Goal: Information Seeking & Learning: Learn about a topic

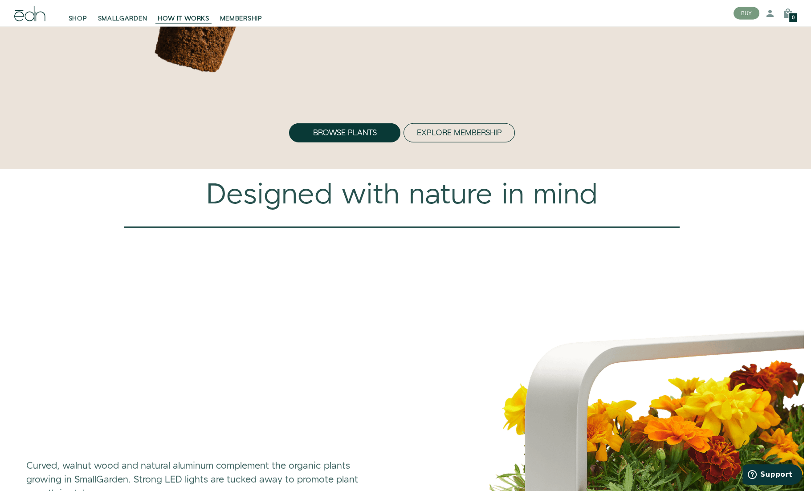
scroll to position [2756, 0]
drag, startPoint x: 459, startPoint y: 173, endPoint x: 389, endPoint y: 221, distance: 85.5
click at [389, 213] on div "Designed with nature in mind" at bounding box center [402, 196] width 794 height 34
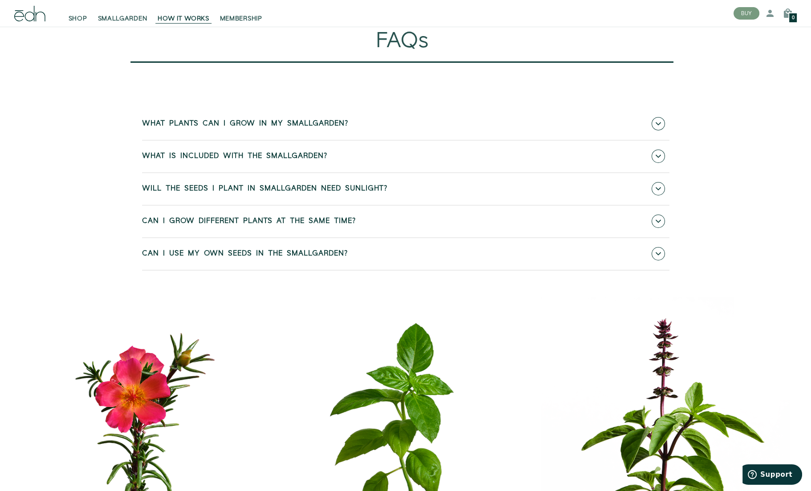
scroll to position [3828, 0]
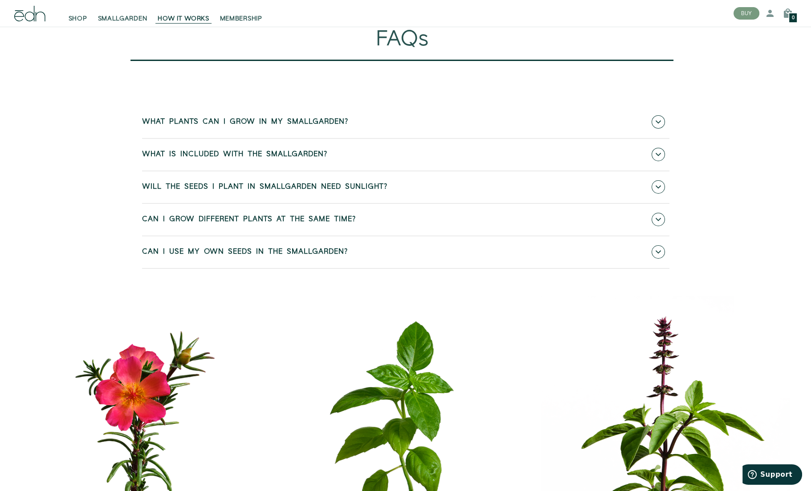
click at [251, 256] on span "Can I use my own seeds in the SmallGarden?" at bounding box center [245, 252] width 206 height 8
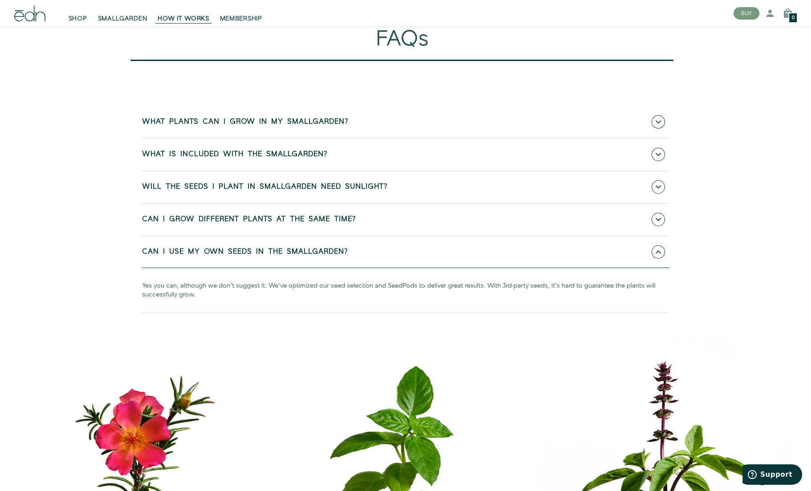
click at [251, 256] on span "Can I use my own seeds in the SmallGarden?" at bounding box center [245, 252] width 206 height 8
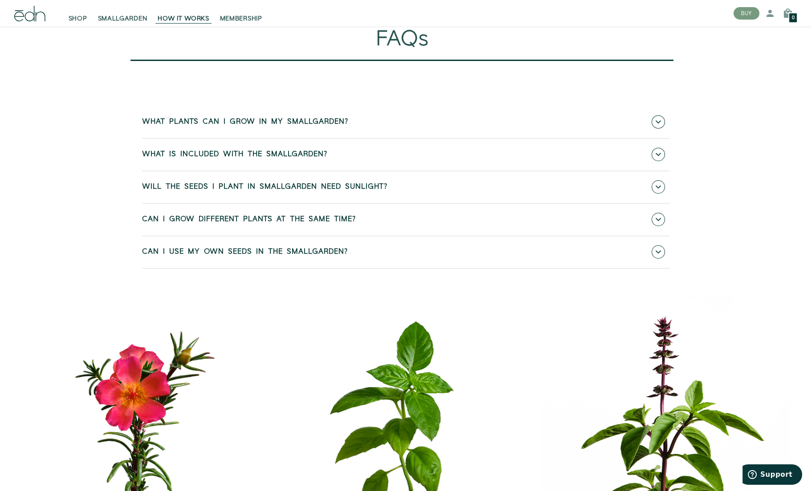
click at [255, 224] on span "Can I grow different plants at the same time?" at bounding box center [249, 220] width 214 height 8
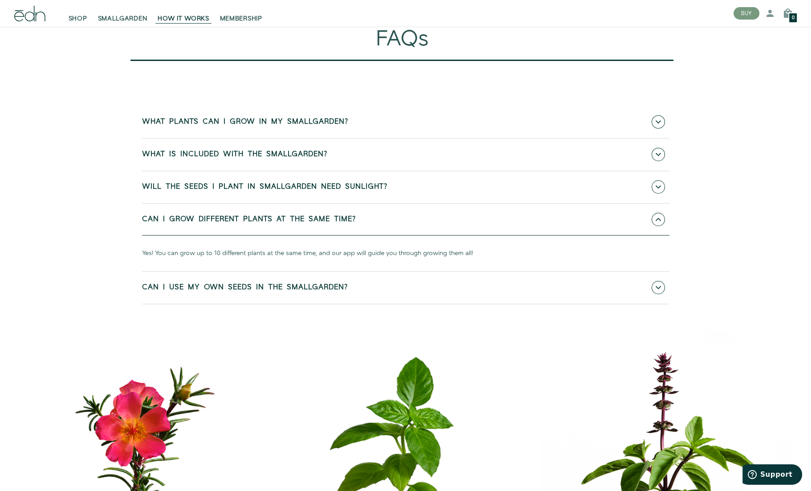
click at [255, 236] on link "Can I grow different plants at the same time?" at bounding box center [406, 220] width 528 height 32
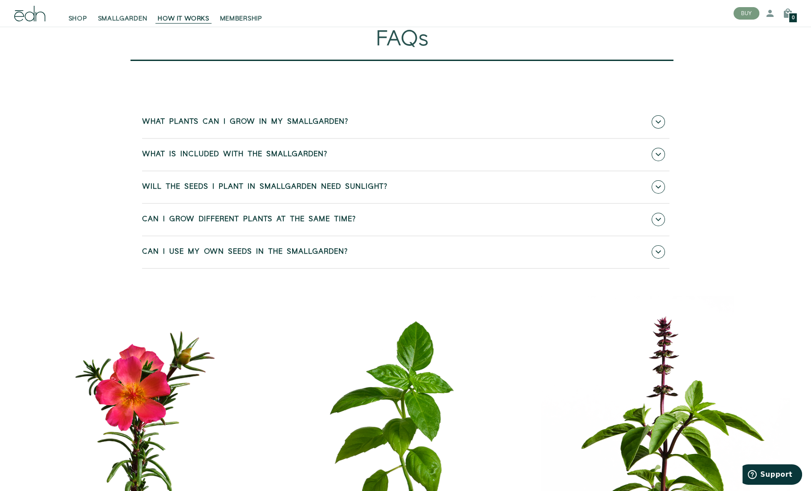
click at [254, 191] on span "Will the seeds I plant in SmallGarden need sunlight?" at bounding box center [264, 187] width 245 height 8
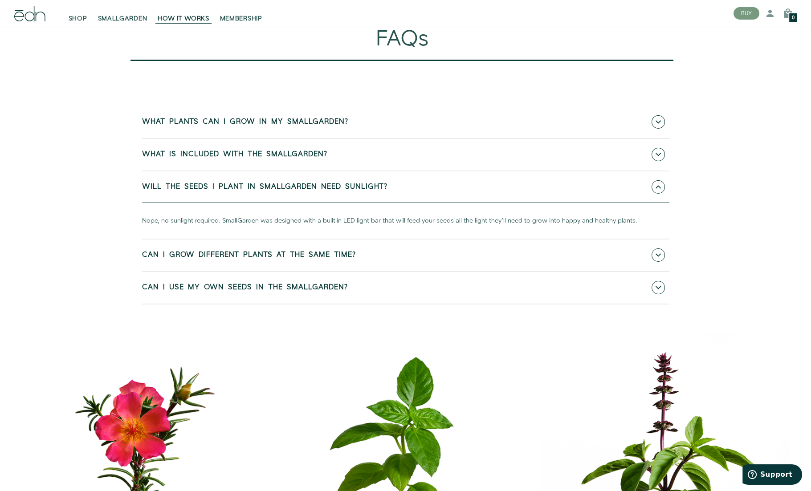
click at [254, 203] on link "Will the seeds I plant in SmallGarden need sunlight?" at bounding box center [406, 188] width 528 height 32
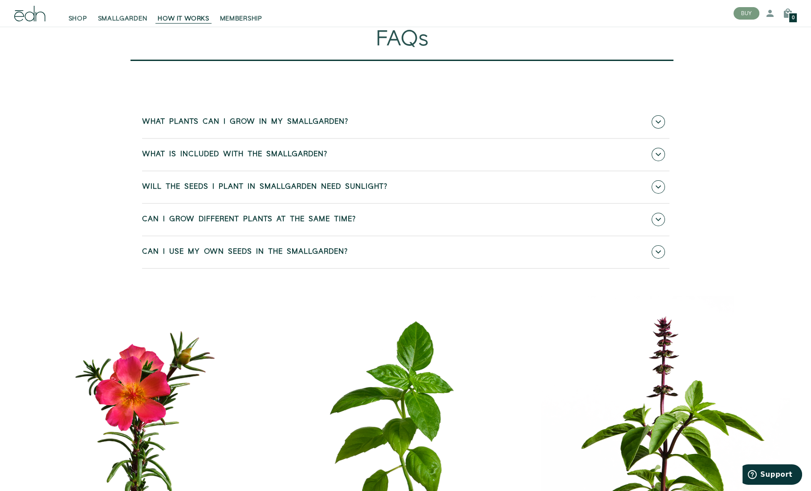
click at [248, 159] on span "What is included with the SmallGarden?" at bounding box center [234, 155] width 185 height 8
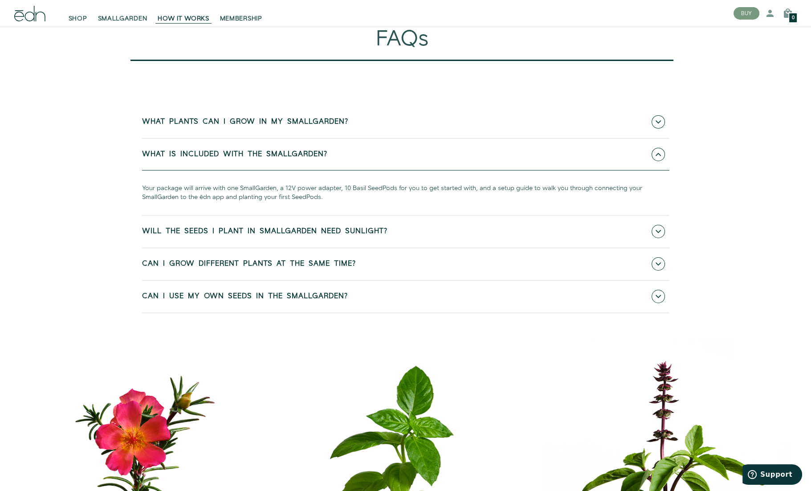
click at [250, 159] on span "What is included with the SmallGarden?" at bounding box center [234, 155] width 185 height 8
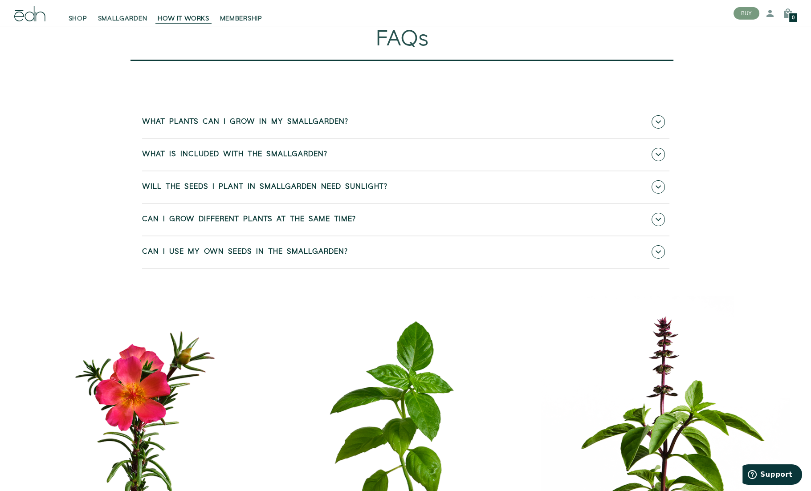
click at [243, 126] on span "What plants can I grow in my SmallGarden?" at bounding box center [245, 122] width 206 height 8
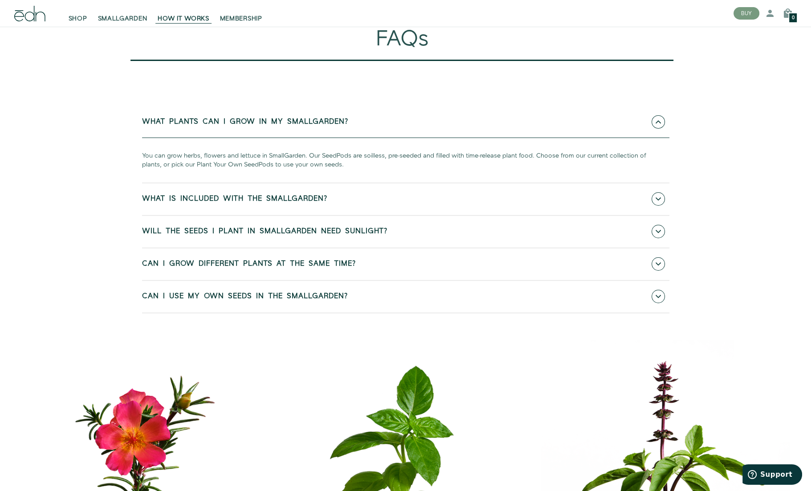
click at [243, 126] on span "What plants can I grow in my SmallGarden?" at bounding box center [245, 122] width 206 height 8
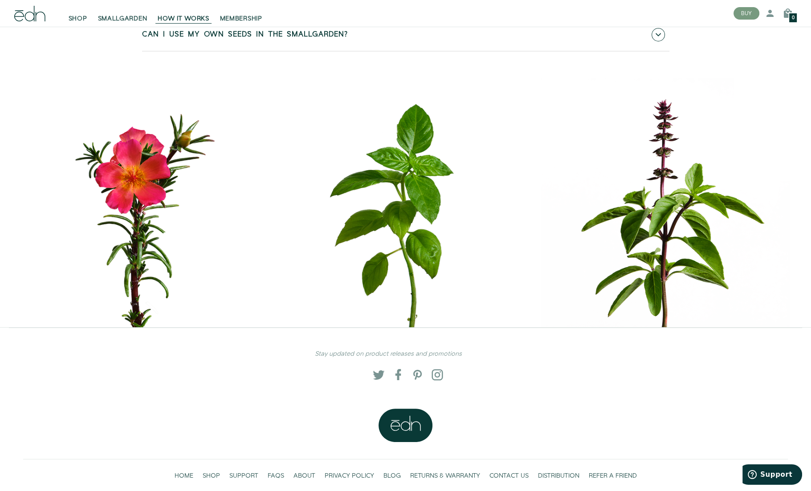
scroll to position [4120, 0]
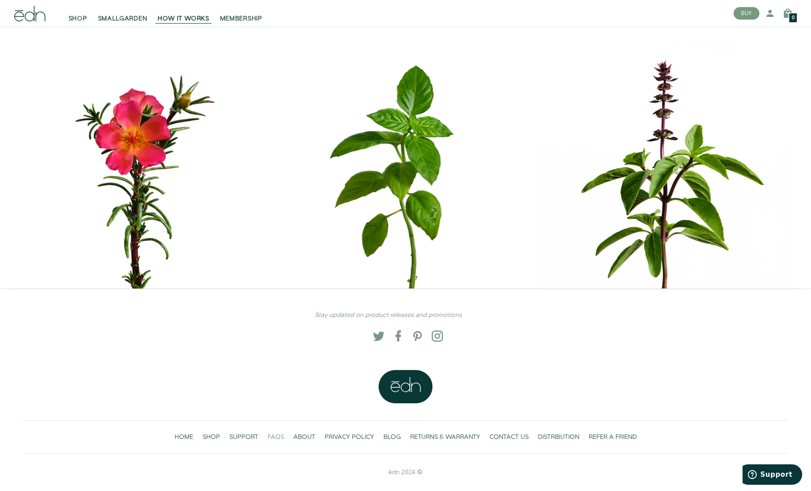
click at [274, 437] on span "FAQS" at bounding box center [276, 437] width 16 height 9
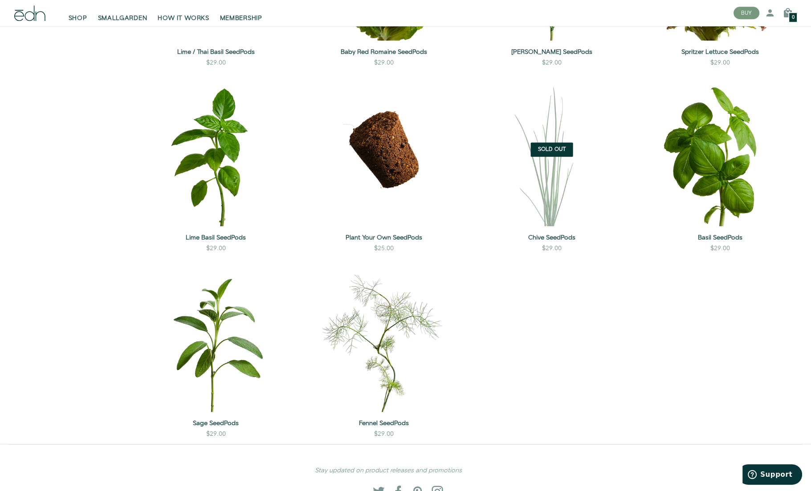
scroll to position [855, 0]
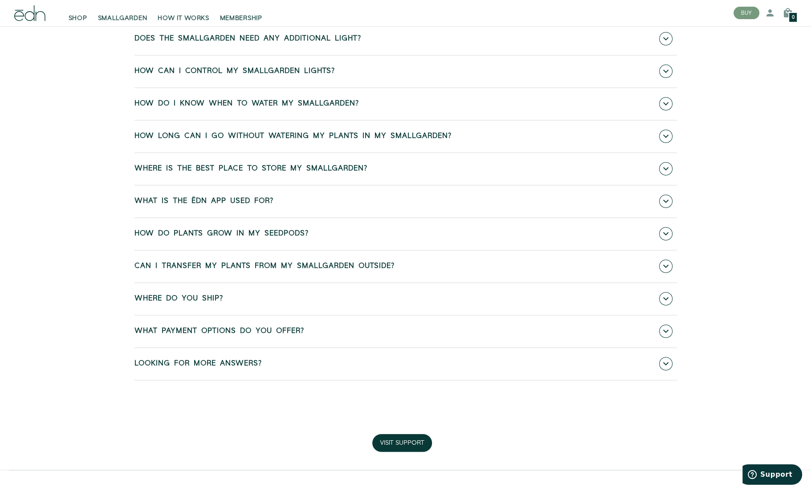
scroll to position [417, 0]
click at [167, 303] on link "Where do you ship?" at bounding box center [406, 299] width 543 height 32
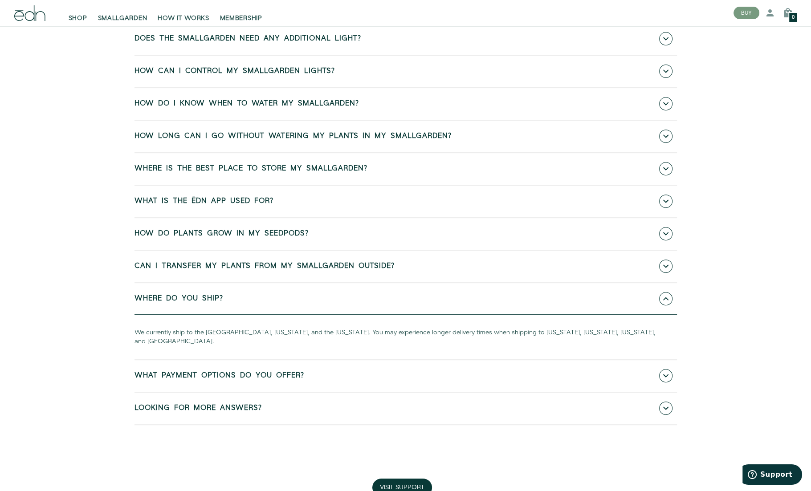
click at [165, 299] on link "Where do you ship?" at bounding box center [406, 299] width 543 height 32
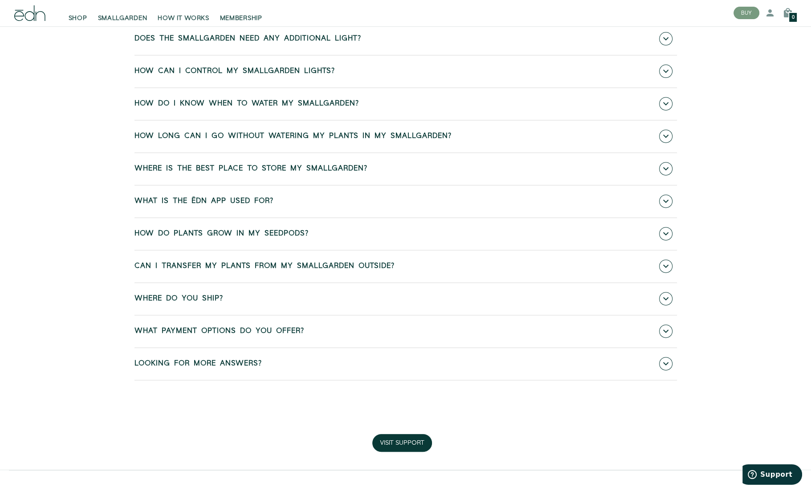
click at [181, 361] on span "Looking for more answers?" at bounding box center [198, 364] width 127 height 8
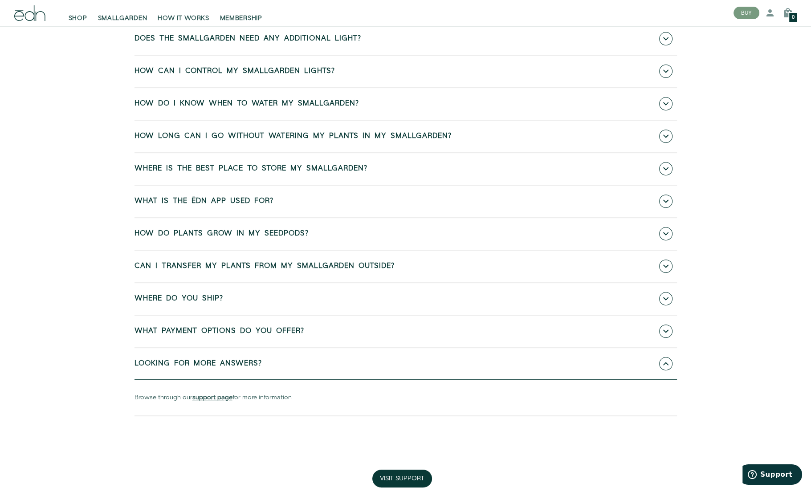
click at [181, 361] on span "Looking for more answers?" at bounding box center [198, 364] width 127 height 8
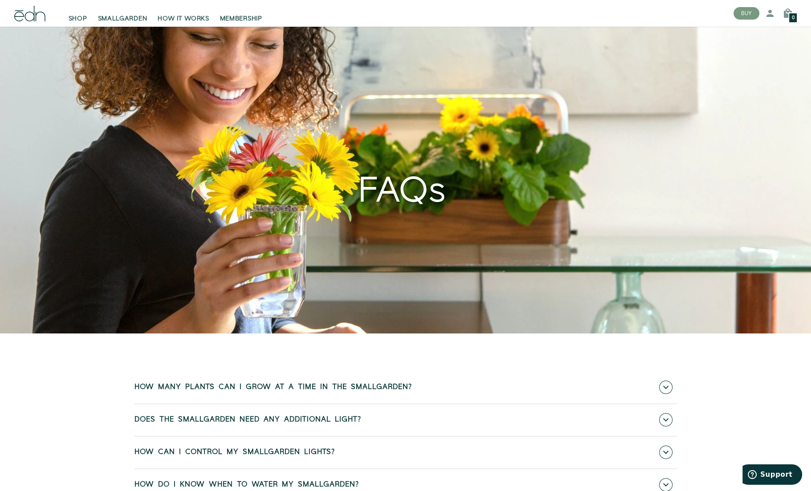
scroll to position [0, 0]
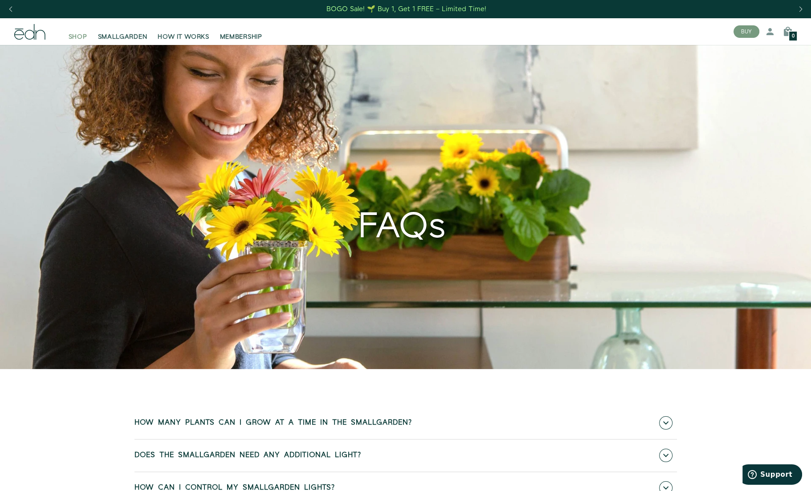
click at [81, 38] on span "SHOP" at bounding box center [78, 37] width 19 height 9
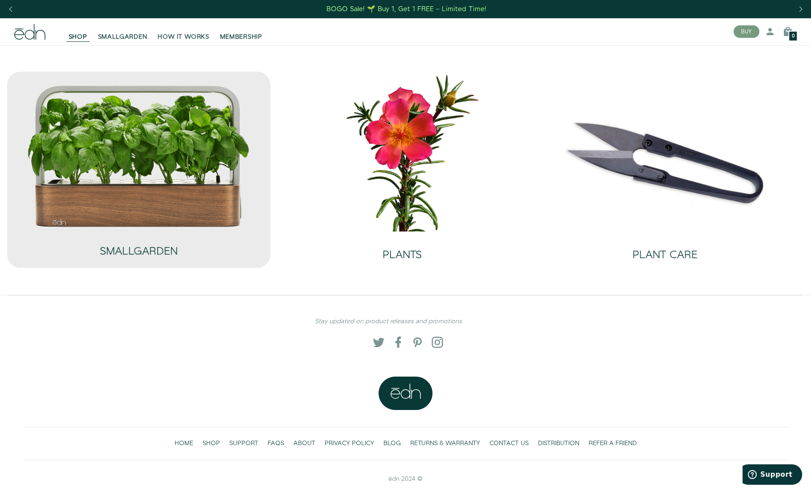
click at [186, 166] on img at bounding box center [139, 156] width 224 height 144
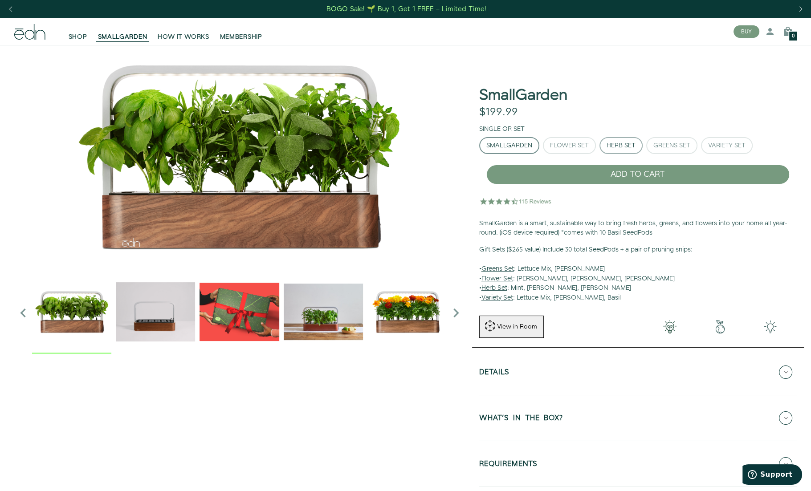
click at [607, 147] on div "Herb Set" at bounding box center [621, 146] width 29 height 6
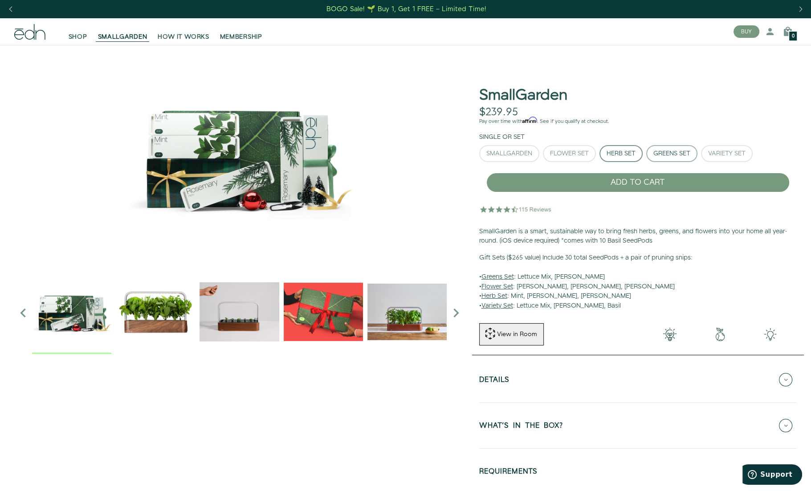
click at [683, 151] on div "Greens Set" at bounding box center [672, 154] width 37 height 6
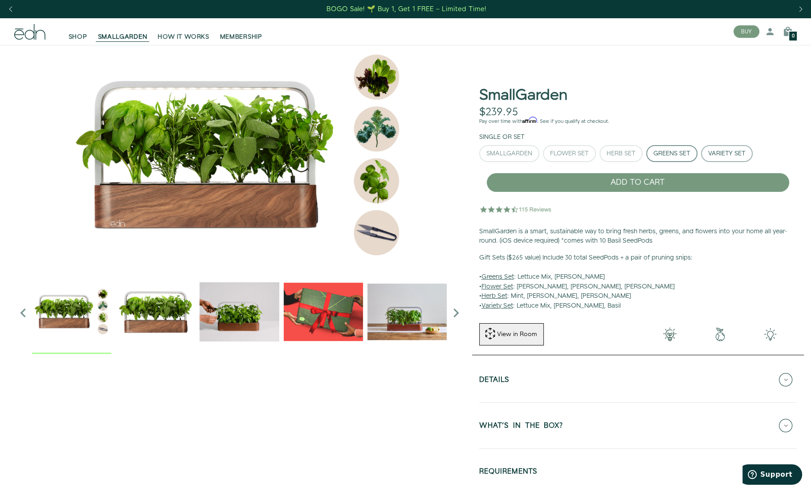
click at [726, 151] on div "Variety Set" at bounding box center [726, 154] width 37 height 6
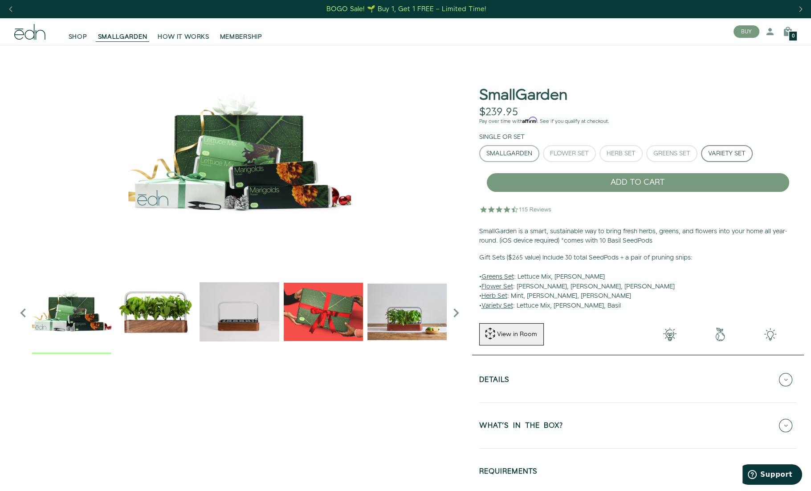
click at [506, 153] on div "SmallGarden" at bounding box center [510, 154] width 46 height 6
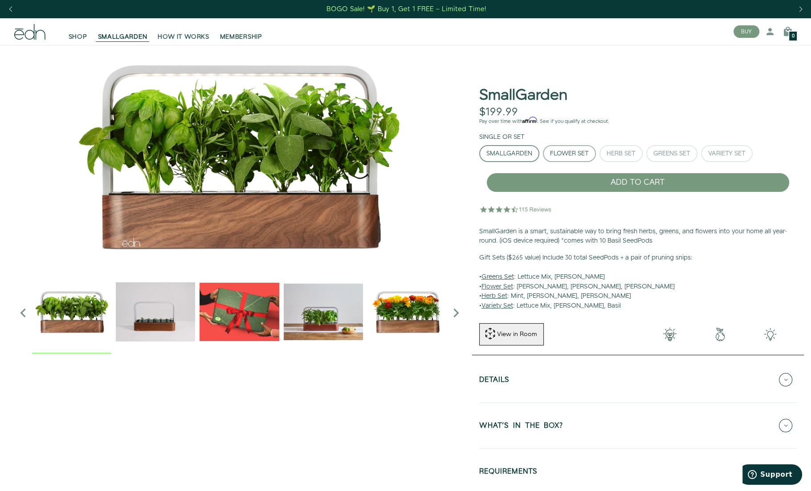
click at [562, 151] on div "Flower Set" at bounding box center [569, 154] width 39 height 6
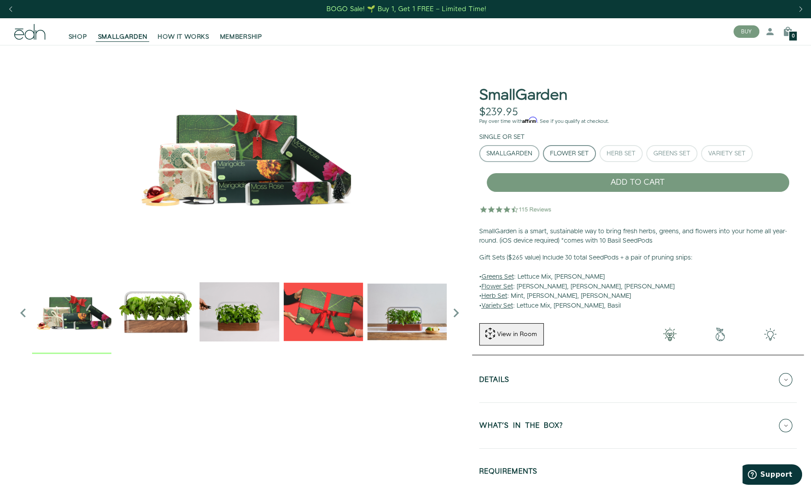
click at [511, 151] on div "SmallGarden" at bounding box center [510, 154] width 46 height 6
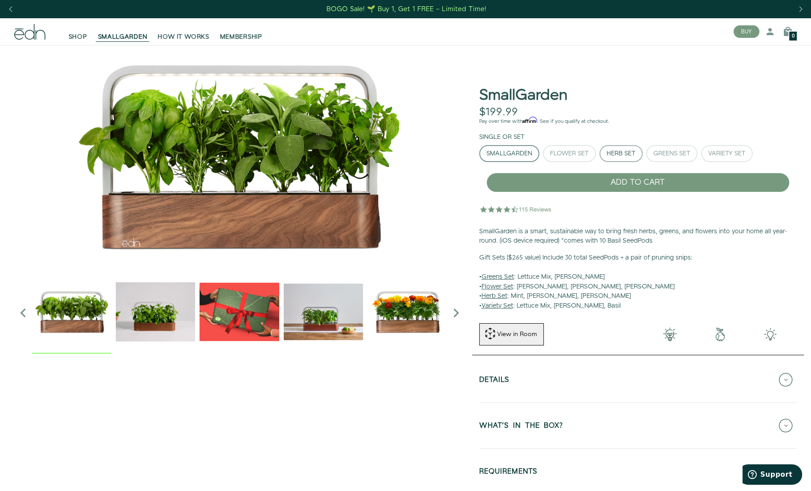
click at [603, 155] on button "Herb Set" at bounding box center [621, 153] width 43 height 17
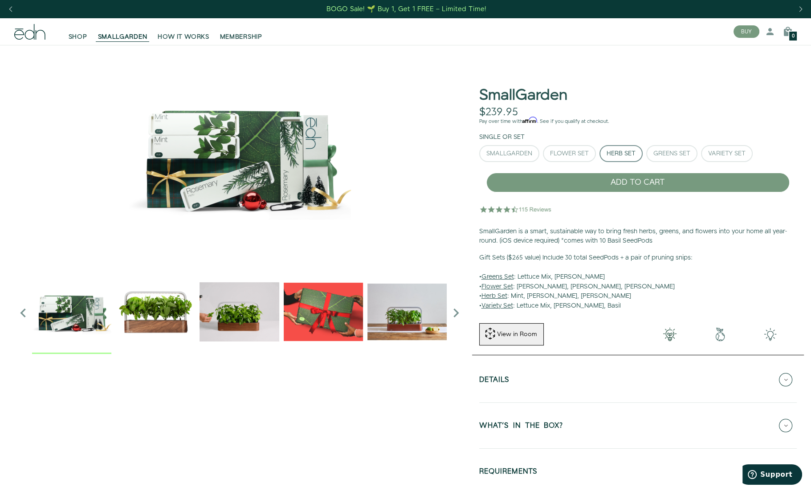
click at [530, 209] on img at bounding box center [516, 209] width 74 height 18
click at [509, 209] on img at bounding box center [516, 209] width 74 height 18
click at [525, 153] on div "SmallGarden" at bounding box center [510, 154] width 46 height 6
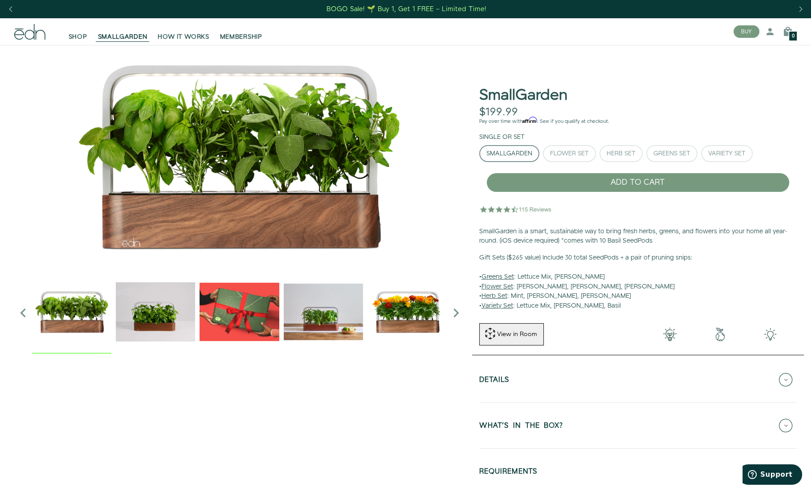
click at [503, 206] on img at bounding box center [516, 209] width 74 height 18
